Goal: Use online tool/utility: Utilize a website feature to perform a specific function

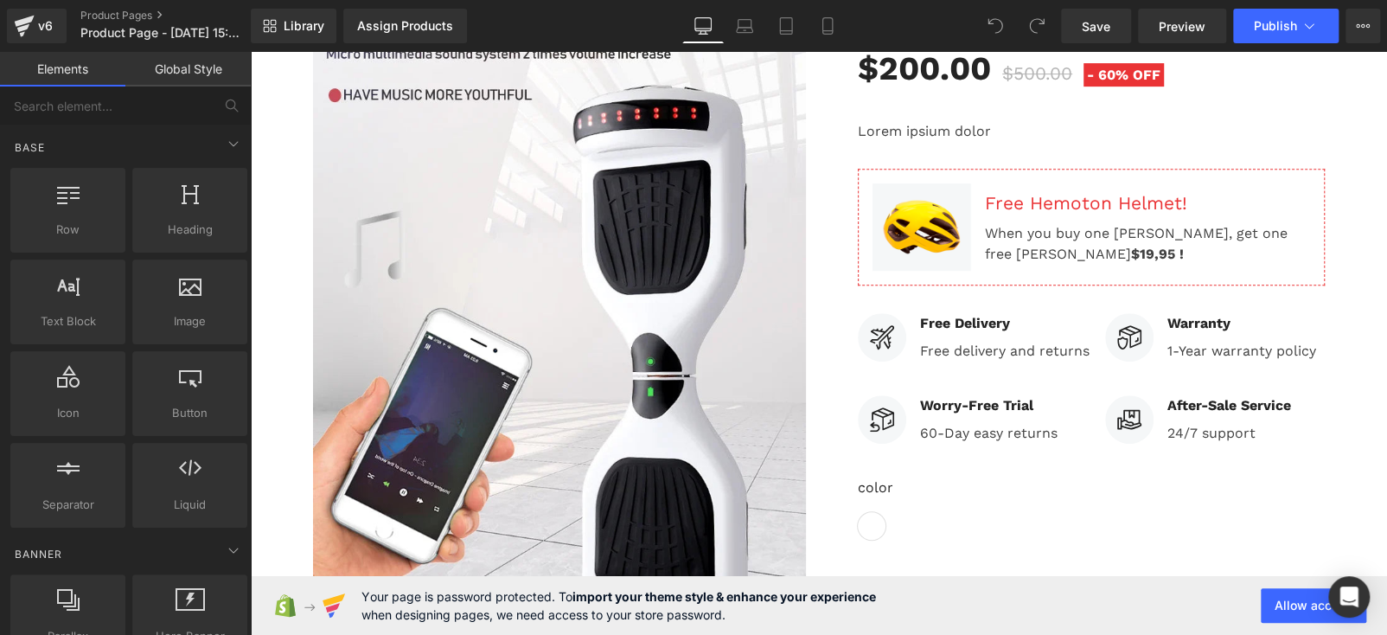
scroll to position [384, 0]
click at [82, 107] on input "text" at bounding box center [106, 105] width 213 height 38
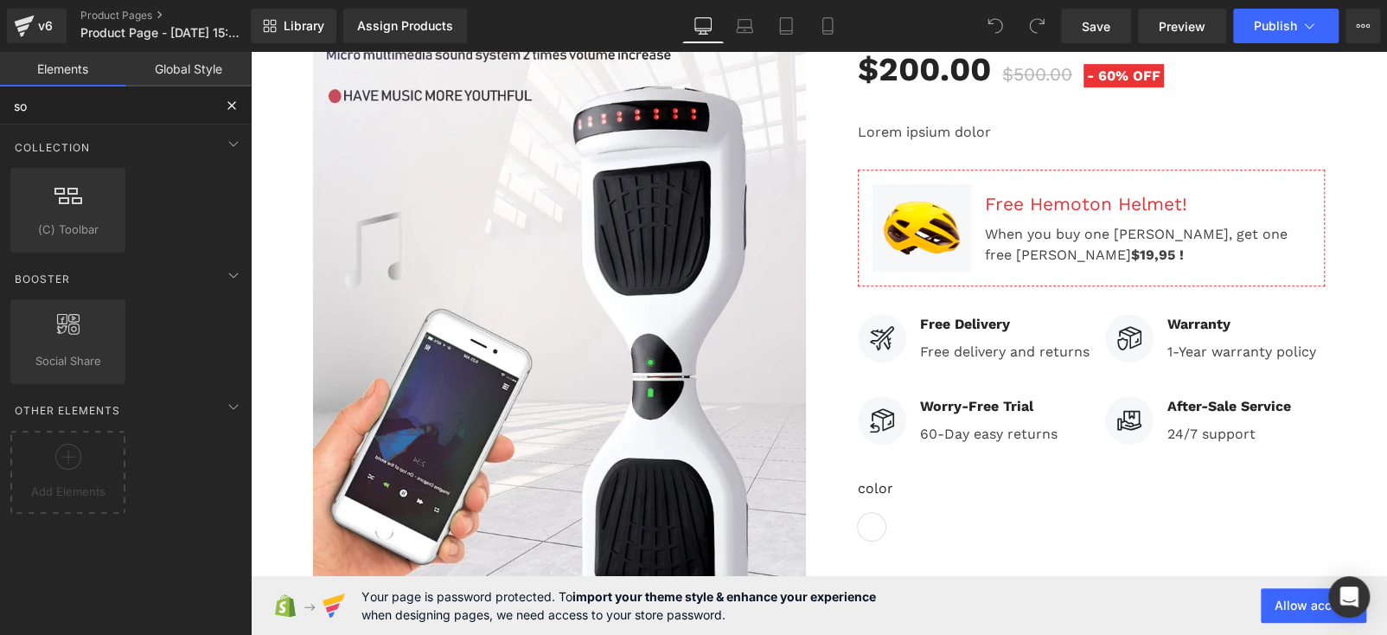
type input "soc"
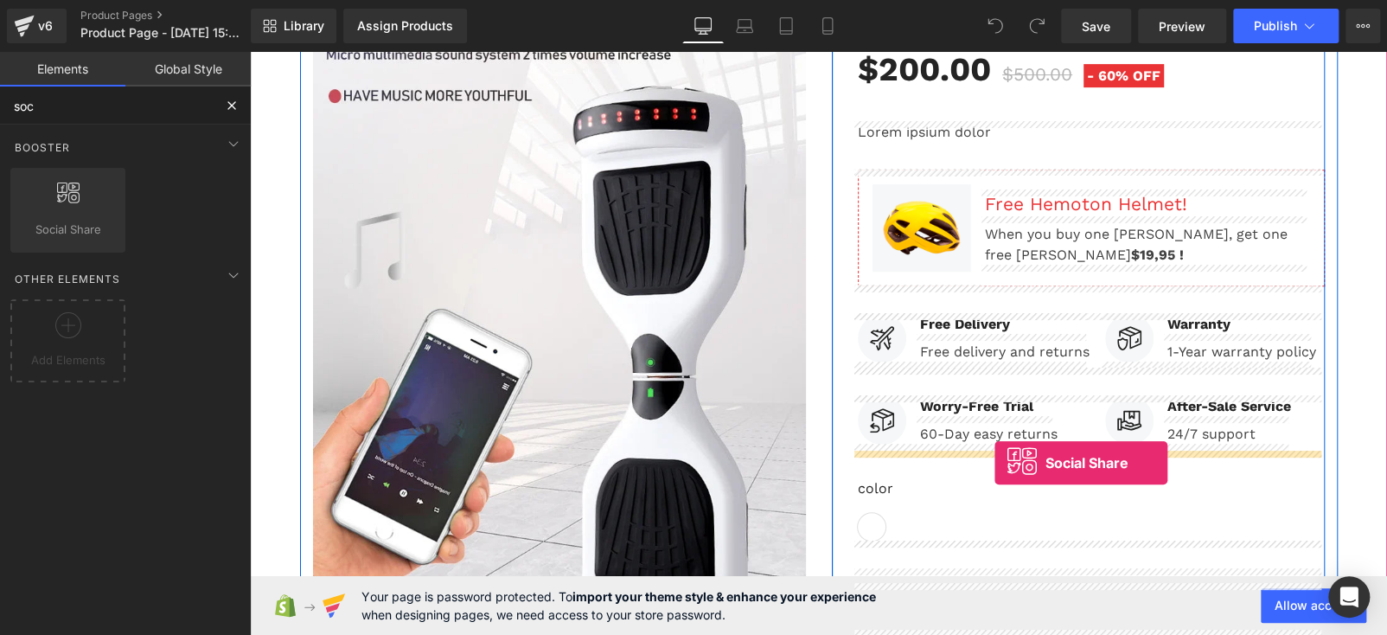
drag, startPoint x: 980, startPoint y: 492, endPoint x: 994, endPoint y: 463, distance: 32.9
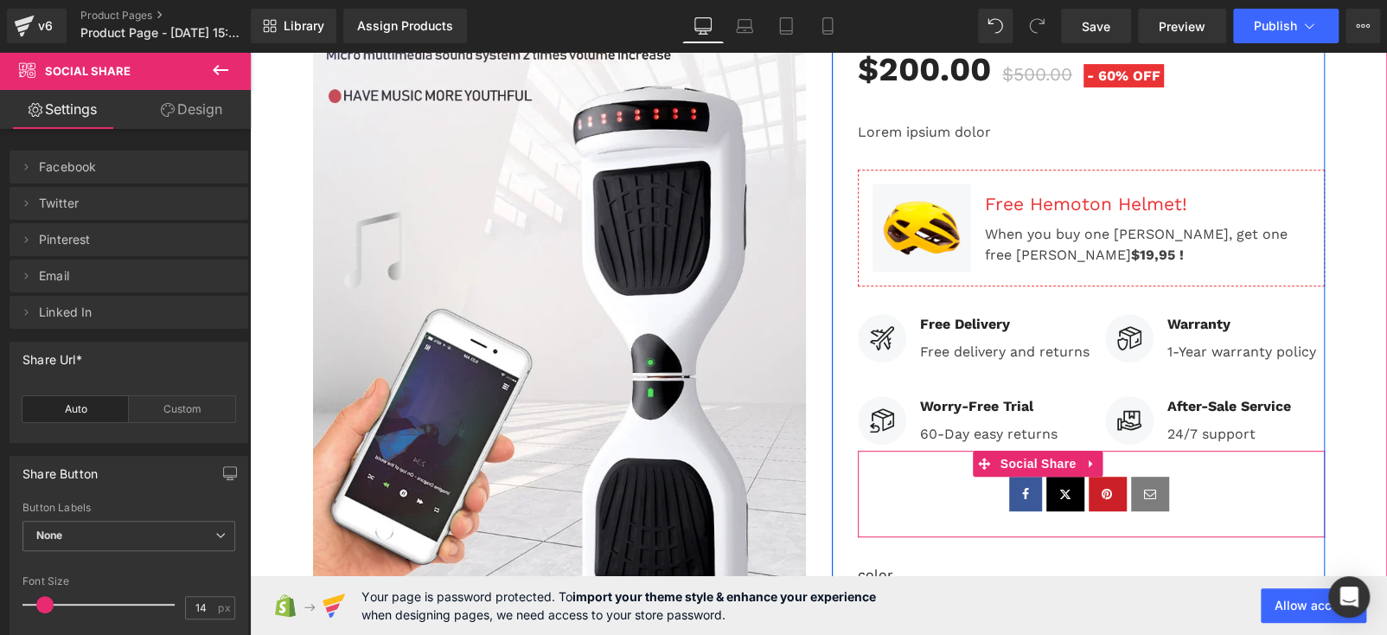
click at [974, 511] on div at bounding box center [1091, 493] width 467 height 35
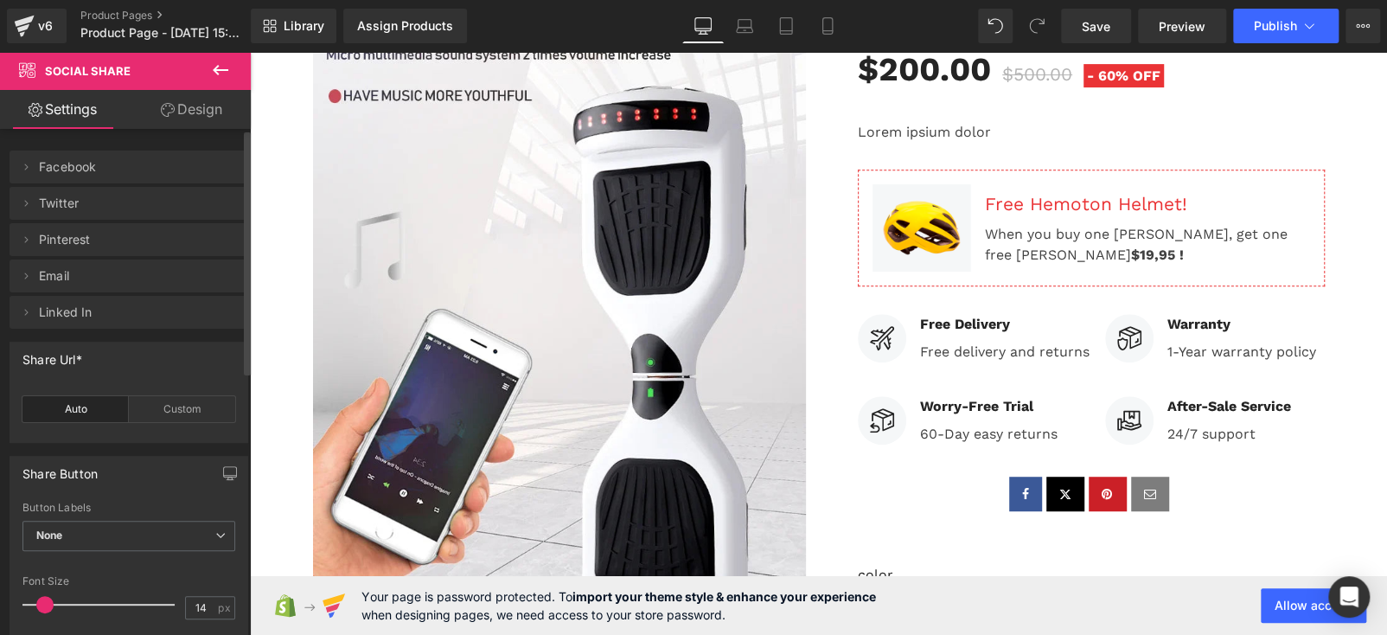
click at [90, 409] on div "Auto" at bounding box center [75, 409] width 106 height 26
click at [78, 412] on div "Auto" at bounding box center [75, 409] width 106 height 26
click at [22, 176] on span at bounding box center [26, 166] width 21 height 21
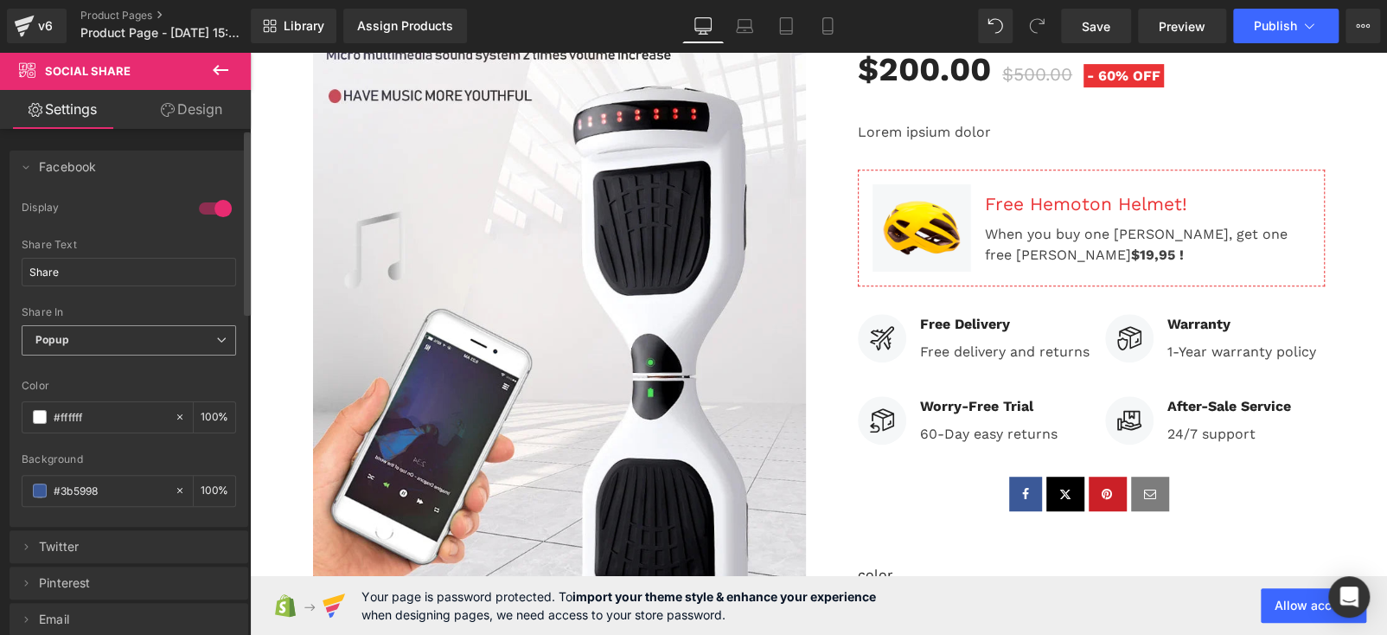
click at [206, 328] on span "Popup" at bounding box center [129, 340] width 214 height 30
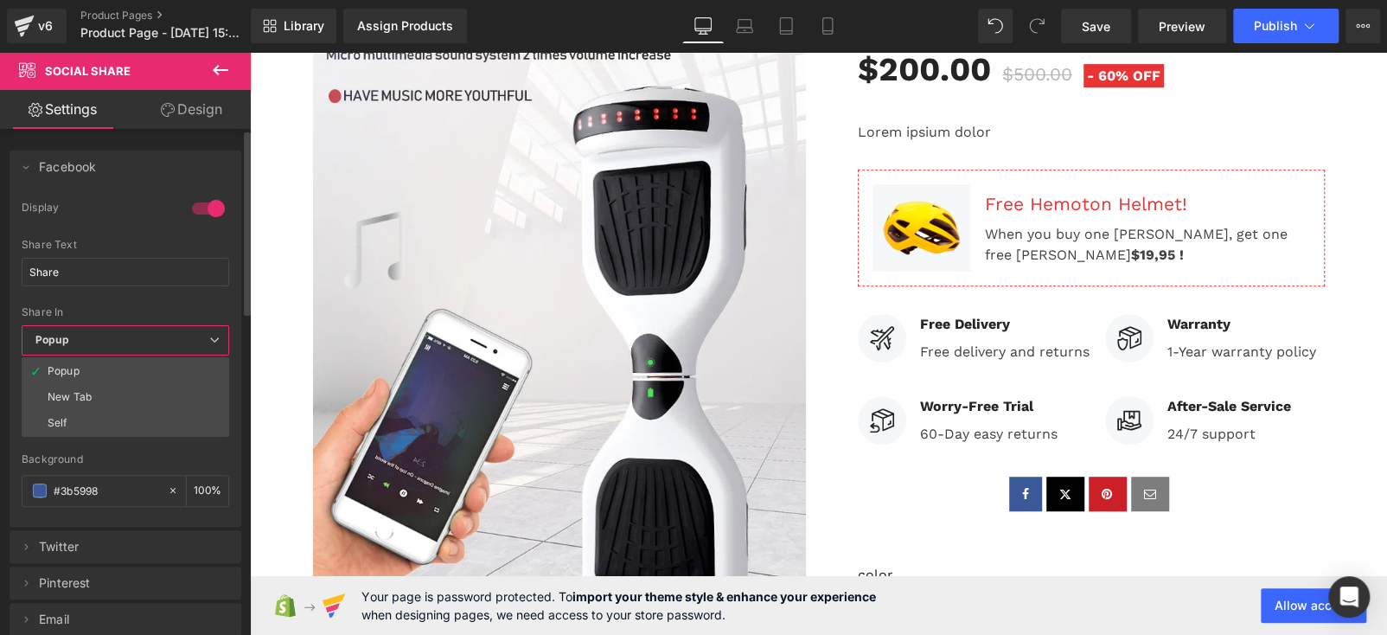
click at [206, 328] on span "Popup" at bounding box center [125, 340] width 207 height 30
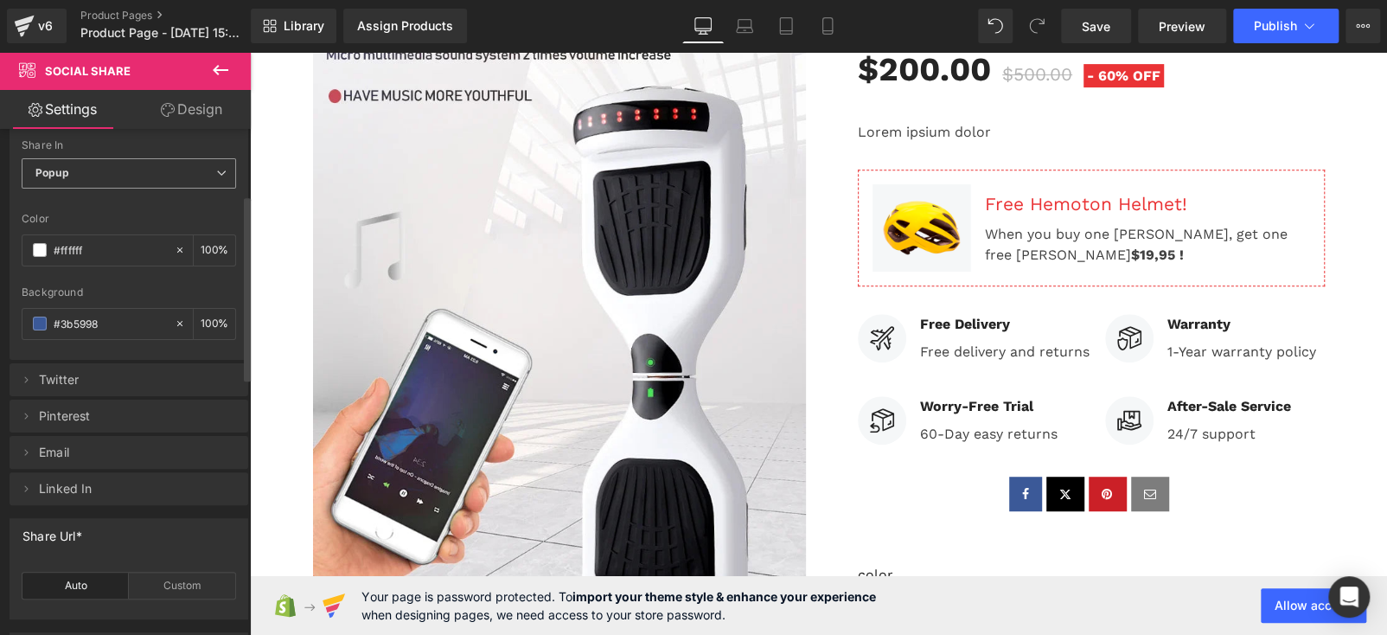
scroll to position [180, 0]
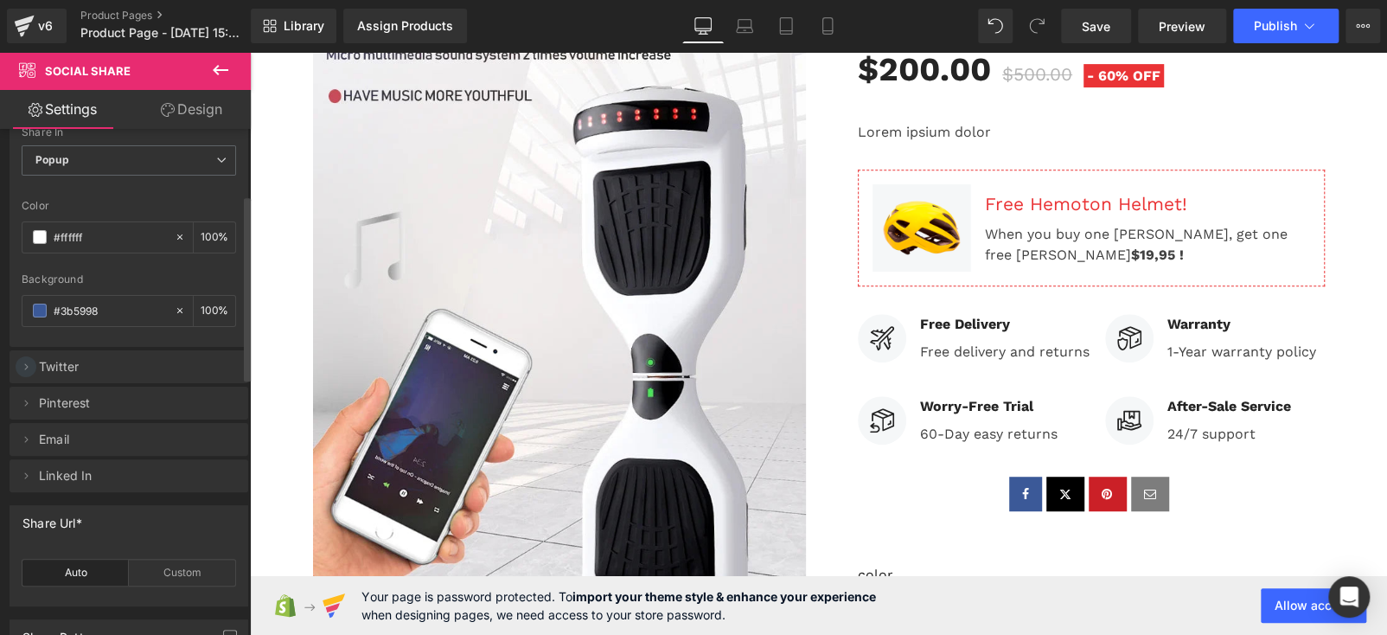
click at [30, 364] on icon at bounding box center [26, 367] width 14 height 14
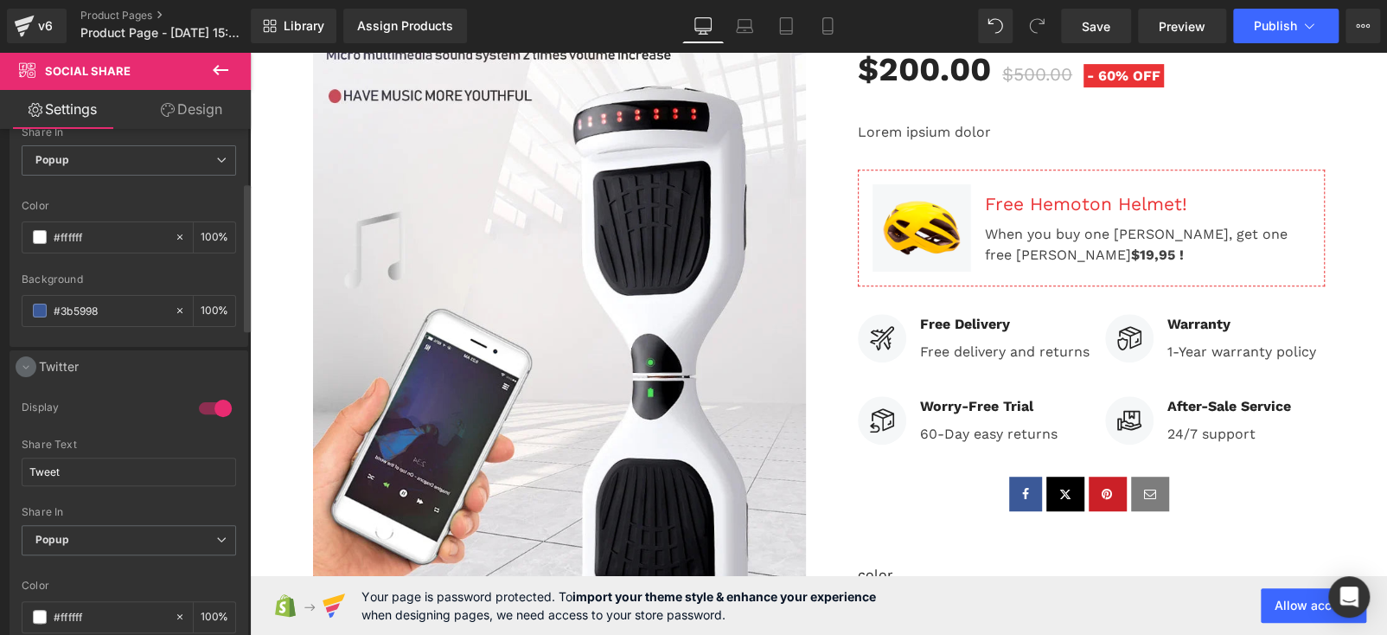
click at [30, 364] on icon at bounding box center [26, 367] width 14 height 14
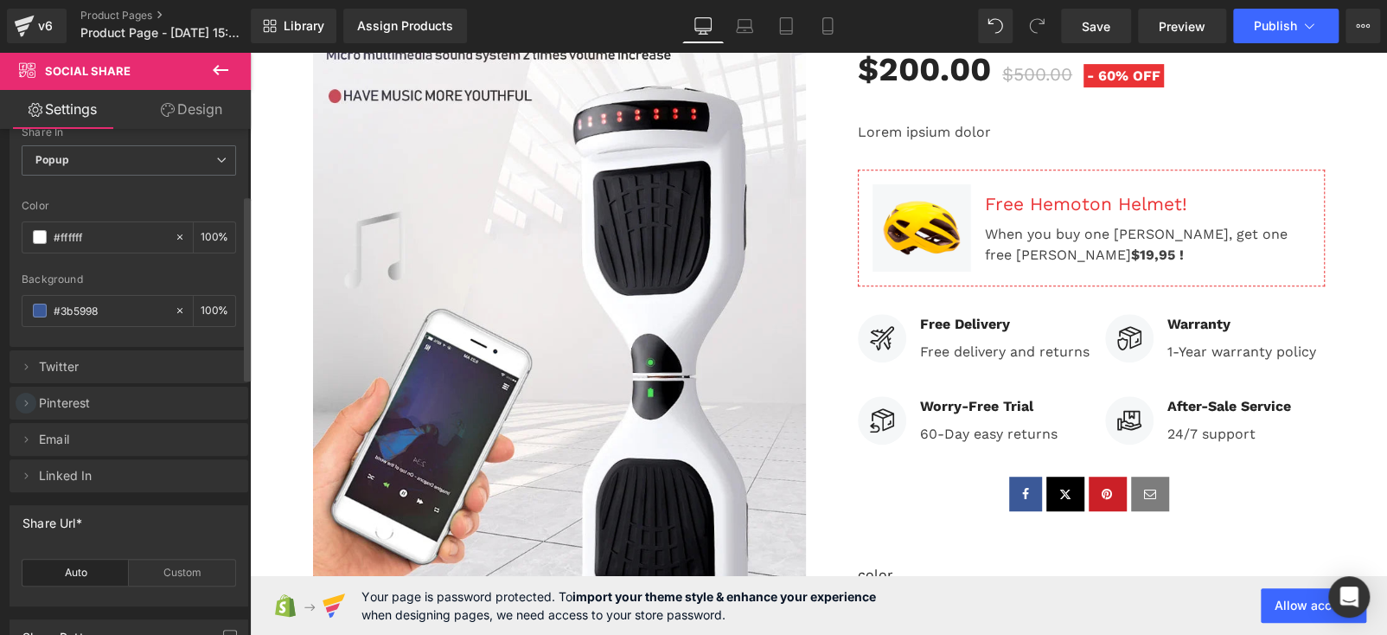
click at [34, 401] on span at bounding box center [26, 403] width 21 height 21
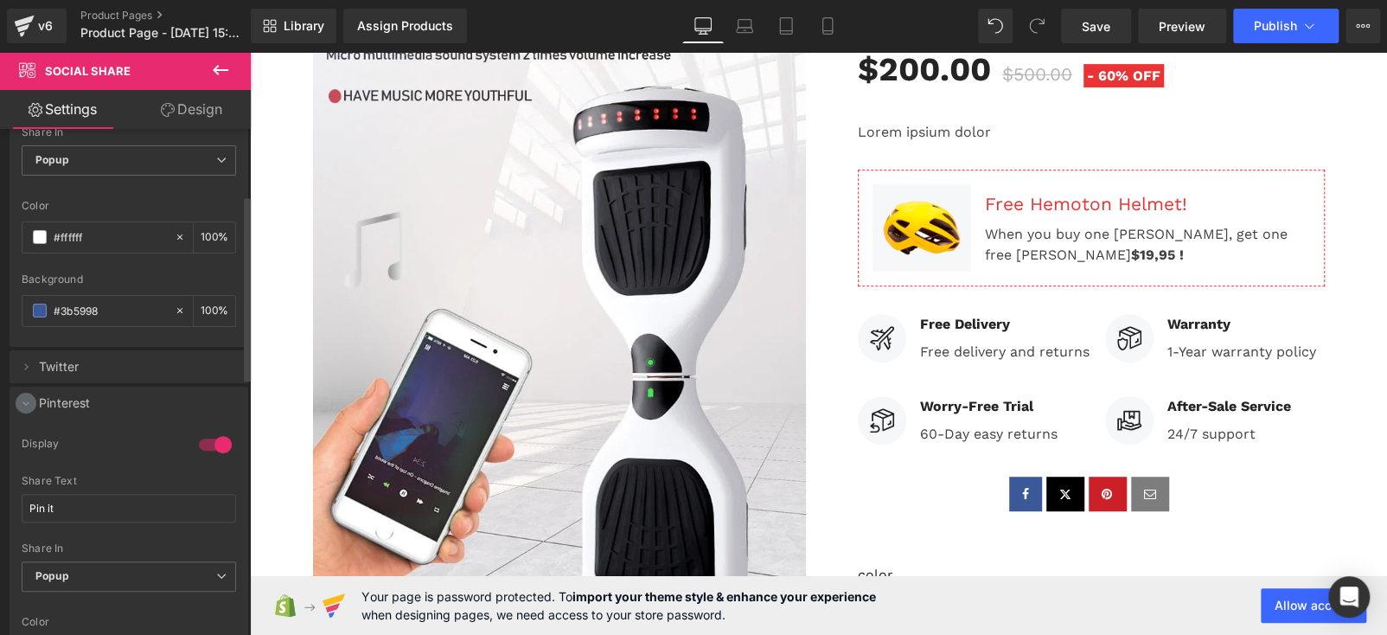
click at [34, 401] on span at bounding box center [26, 403] width 21 height 21
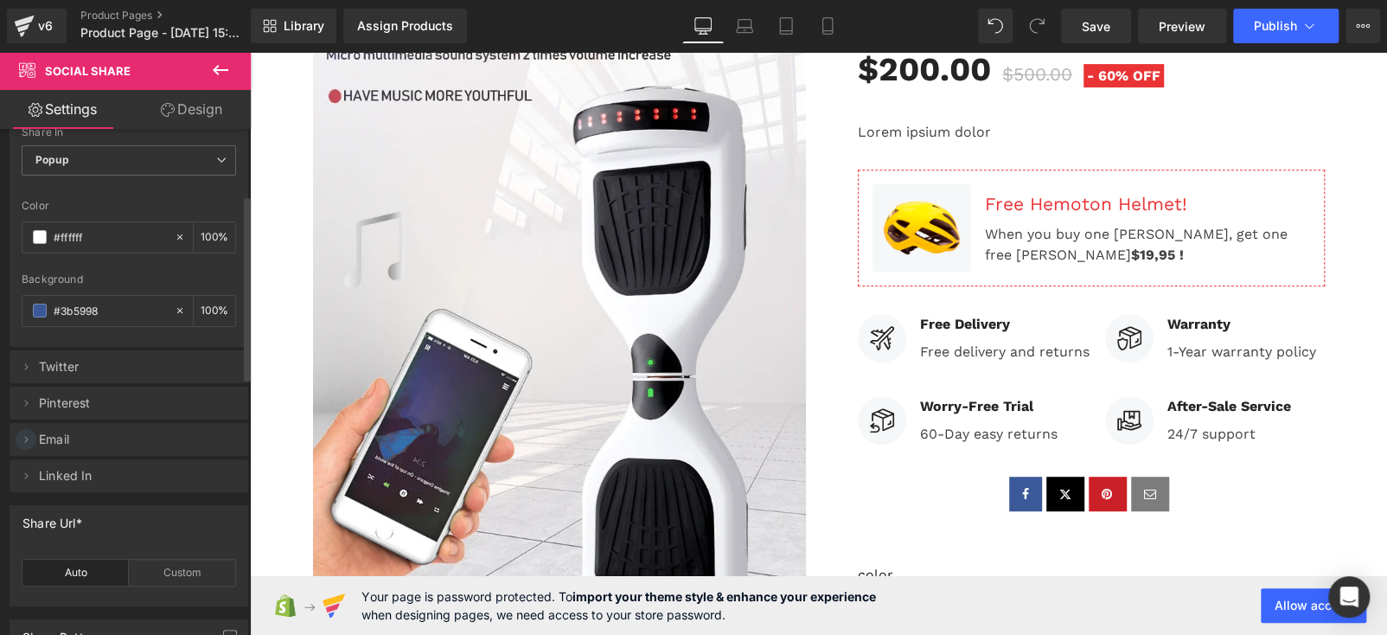
click at [29, 440] on icon at bounding box center [26, 439] width 14 height 14
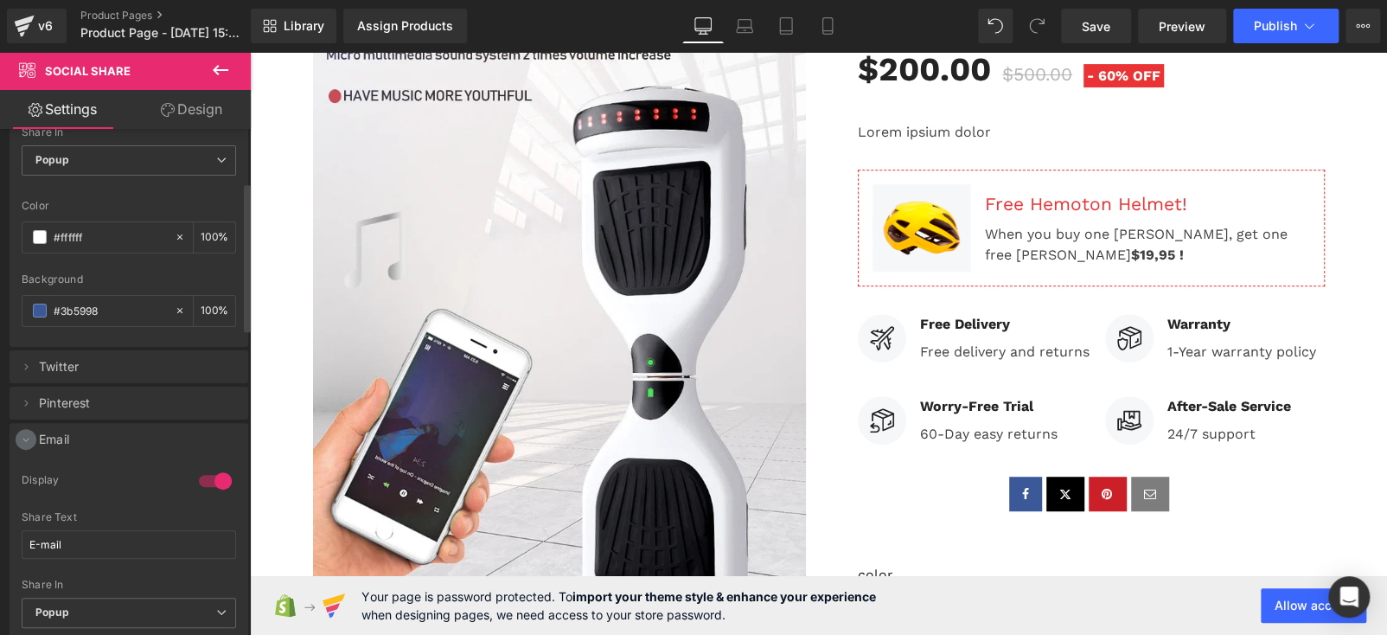
click at [29, 440] on icon at bounding box center [26, 439] width 14 height 14
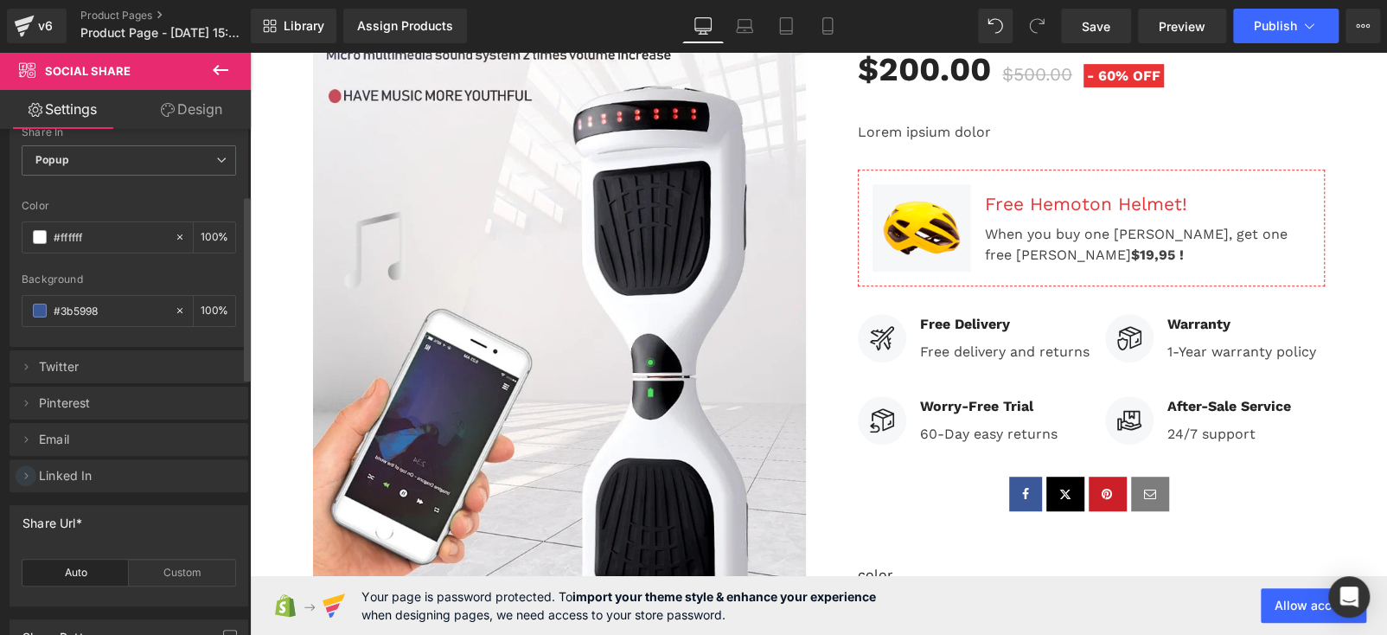
click at [29, 474] on icon at bounding box center [26, 476] width 14 height 14
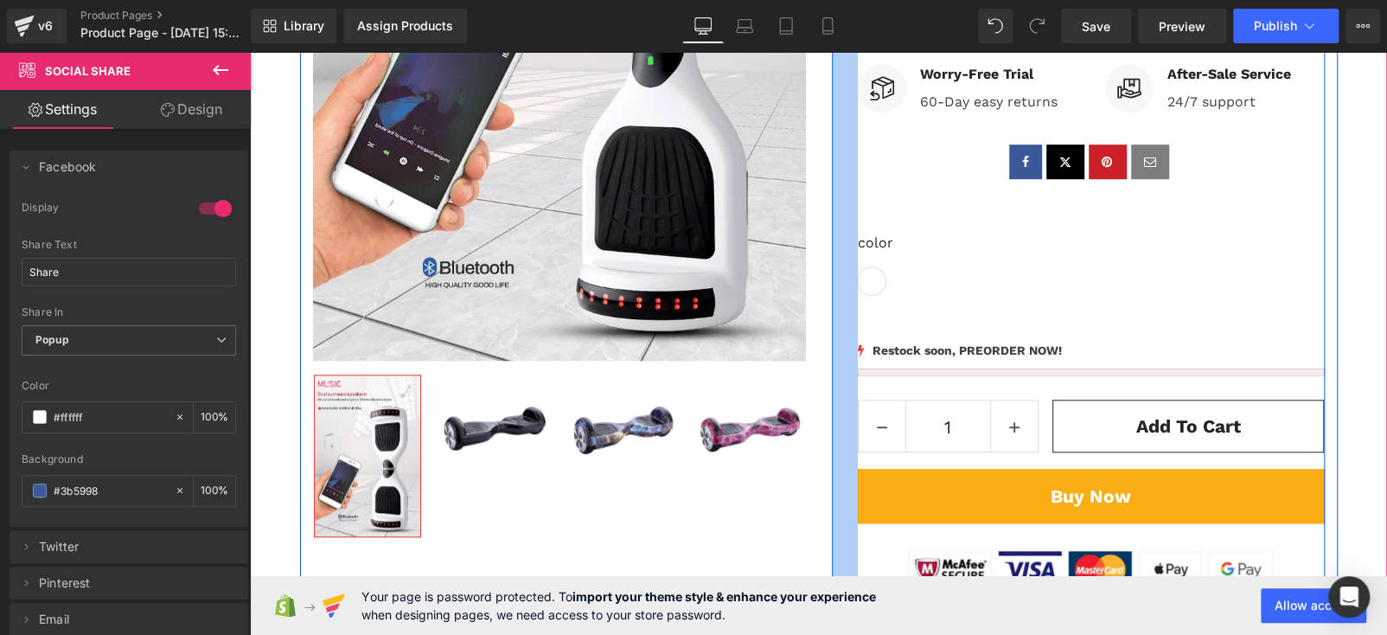
scroll to position [720, 0]
